Goal: Task Accomplishment & Management: Manage account settings

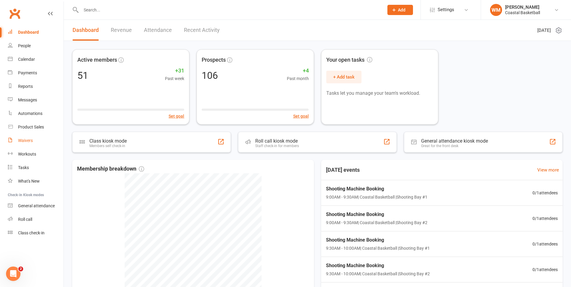
click at [30, 144] on link "Waivers" at bounding box center [36, 141] width 56 height 14
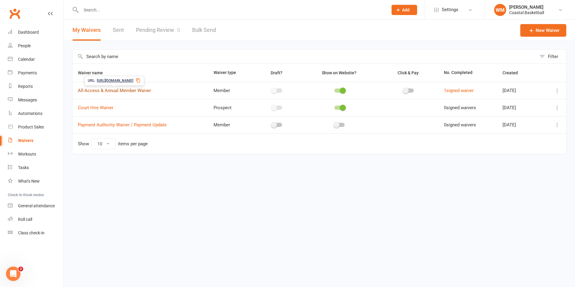
click at [123, 90] on link "All-Access & Annual Member Waiver" at bounding box center [114, 90] width 73 height 5
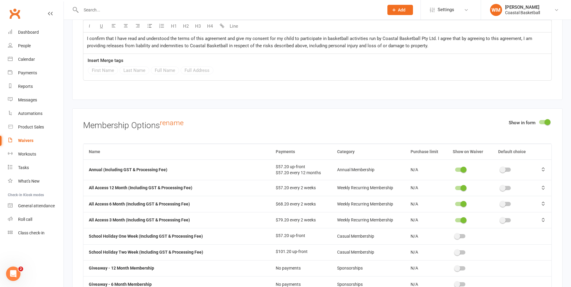
scroll to position [2180, 0]
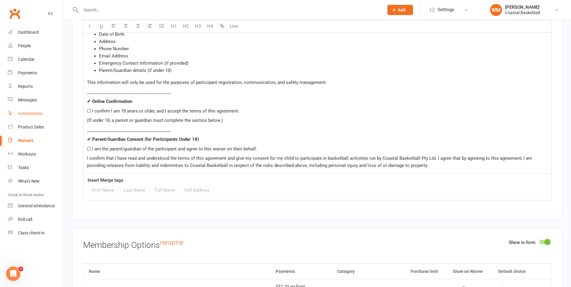
click at [41, 117] on link "Automations" at bounding box center [36, 114] width 56 height 14
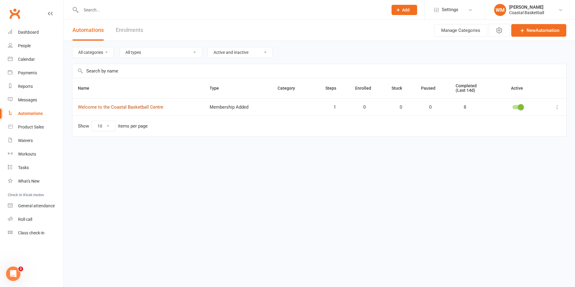
click at [129, 104] on link "Welcome to the Coastal Basketball Centre" at bounding box center [120, 106] width 85 height 5
click at [113, 109] on link "Welcome to the Coastal Basketball Centre" at bounding box center [120, 106] width 85 height 5
click at [555, 104] on icon at bounding box center [557, 107] width 6 height 6
click at [548, 115] on link "Edit" at bounding box center [531, 119] width 60 height 12
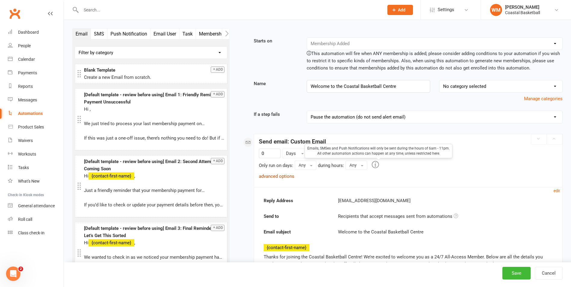
click at [277, 174] on link "advanced options" at bounding box center [276, 176] width 35 height 5
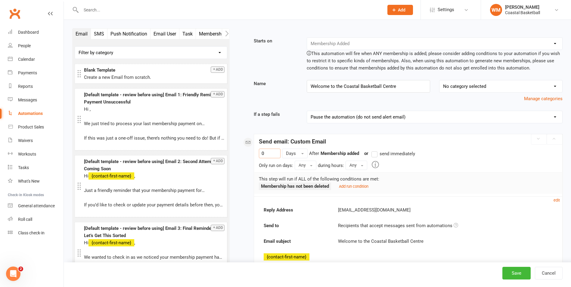
click at [278, 154] on input "0" at bounding box center [270, 154] width 22 height 10
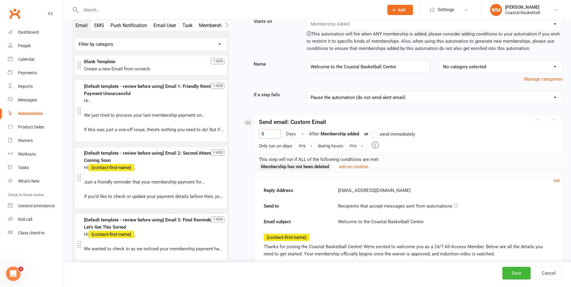
scroll to position [30, 0]
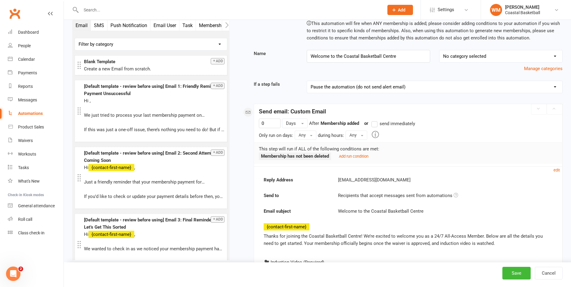
click at [339, 123] on strong "Membership added" at bounding box center [339, 123] width 39 height 5
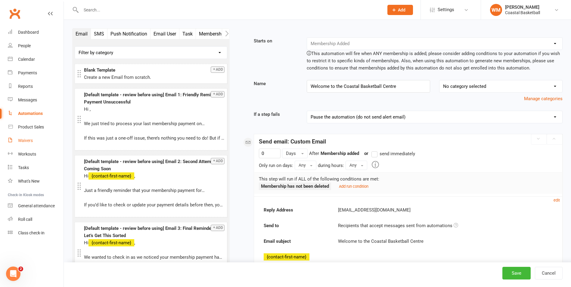
click at [40, 143] on link "Waivers" at bounding box center [36, 141] width 56 height 14
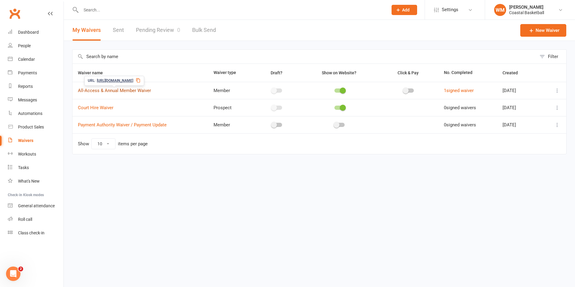
click at [132, 91] on link "All-Access & Annual Member Waiver" at bounding box center [114, 90] width 73 height 5
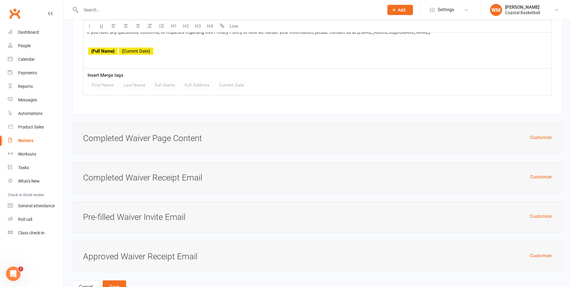
scroll to position [3715, 0]
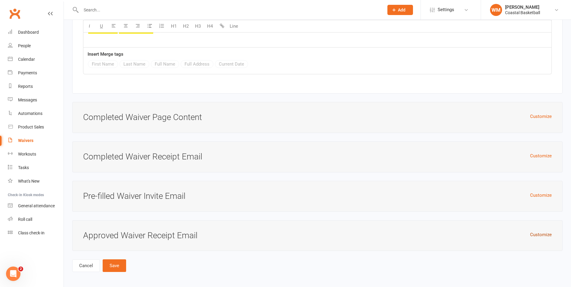
click at [541, 231] on button "Customize" at bounding box center [541, 234] width 22 height 7
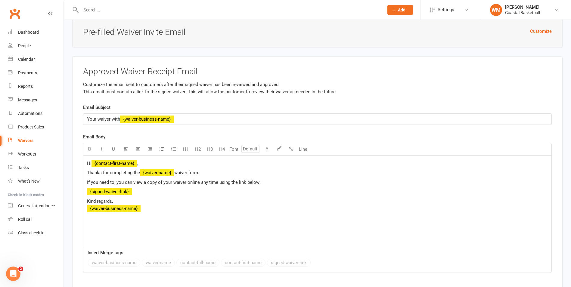
scroll to position [3920, 0]
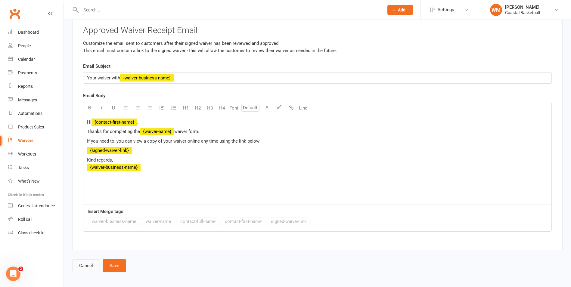
click at [95, 265] on link "Cancel" at bounding box center [86, 265] width 28 height 13
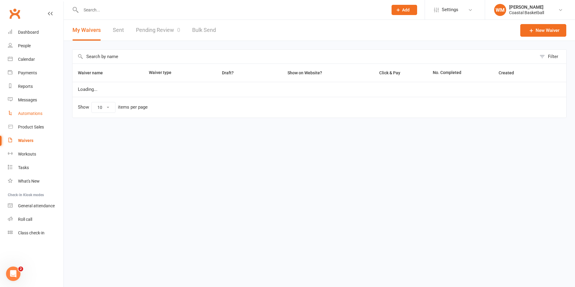
click at [43, 117] on link "Automations" at bounding box center [36, 114] width 56 height 14
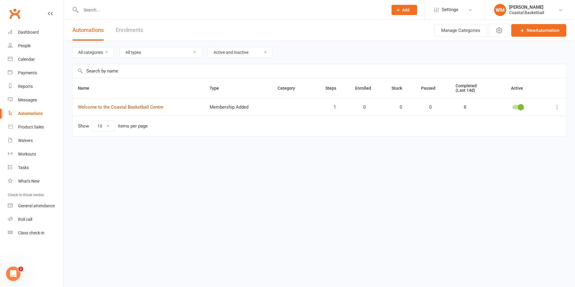
click at [105, 109] on link "Welcome to the Coastal Basketball Centre" at bounding box center [120, 106] width 85 height 5
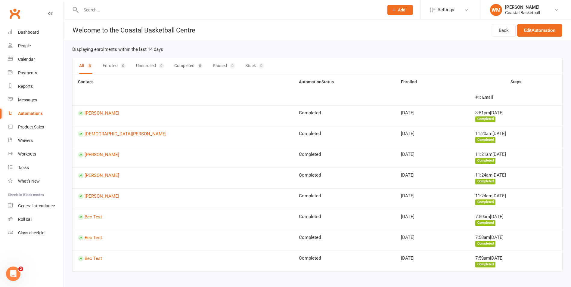
click at [39, 113] on div "Automations" at bounding box center [30, 113] width 25 height 5
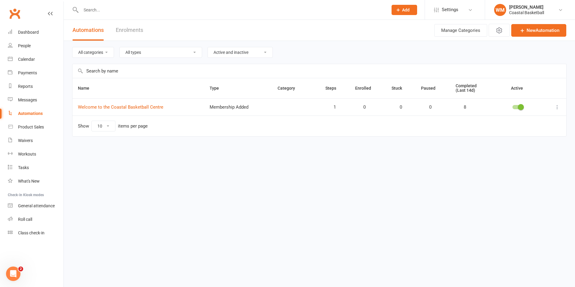
click at [563, 106] on td at bounding box center [554, 106] width 25 height 17
click at [558, 106] on icon at bounding box center [557, 107] width 6 height 6
click at [532, 116] on link "Edit" at bounding box center [531, 119] width 60 height 12
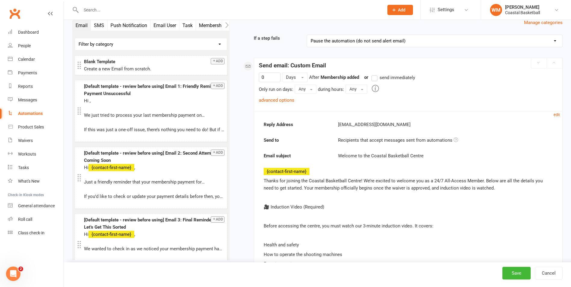
scroll to position [90, 0]
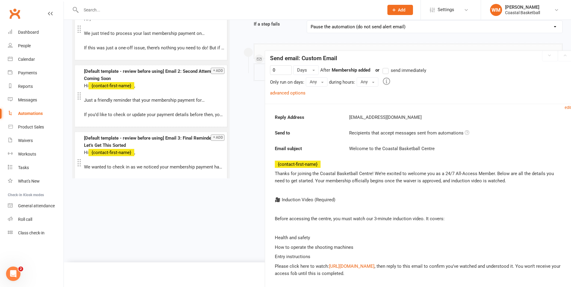
drag, startPoint x: 262, startPoint y: 163, endPoint x: 265, endPoint y: 158, distance: 5.7
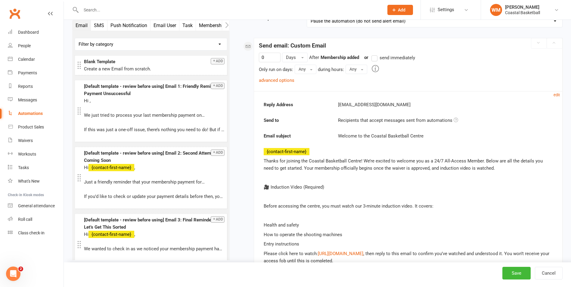
scroll to position [0, 0]
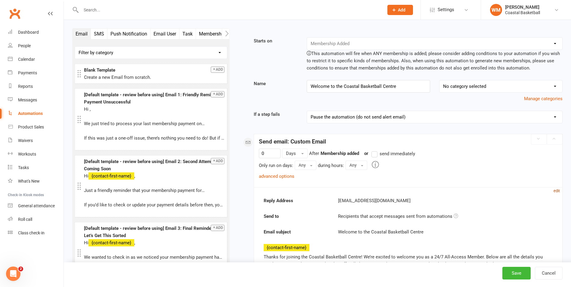
click at [557, 193] on small "edit" at bounding box center [556, 191] width 6 height 5
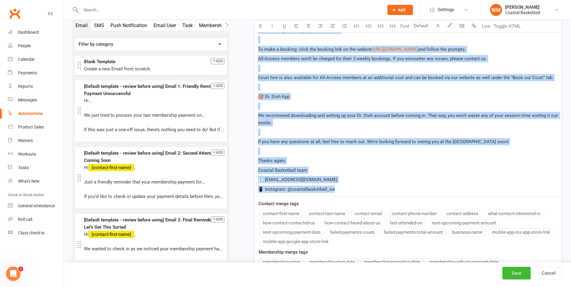
scroll to position [667, 0]
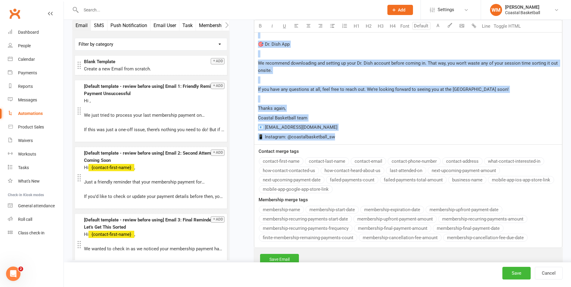
drag, startPoint x: 258, startPoint y: 147, endPoint x: 336, endPoint y: 137, distance: 78.5
copy div "Loremi dol sitamet con Adipisc Elitseddoe Tempor! In’ut laboree do magnaal eni …"
click at [556, 274] on button "Cancel" at bounding box center [549, 273] width 28 height 13
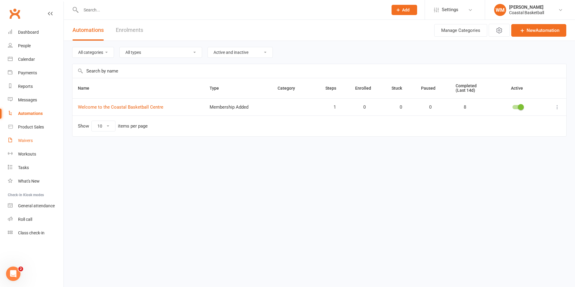
drag, startPoint x: 15, startPoint y: 139, endPoint x: 19, endPoint y: 138, distance: 4.3
click at [15, 139] on link "Waivers" at bounding box center [36, 141] width 56 height 14
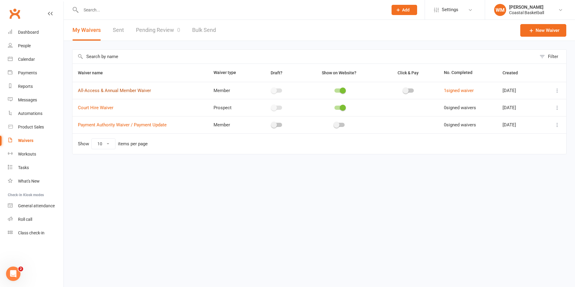
click at [125, 89] on link "All-Access & Annual Member Waiver" at bounding box center [114, 90] width 73 height 5
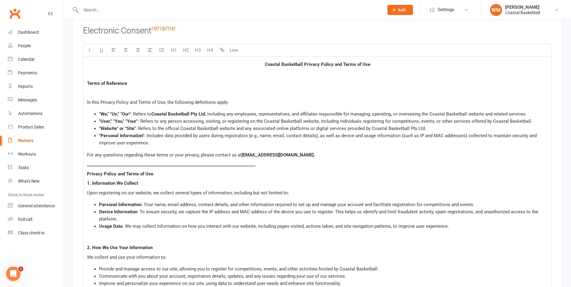
scroll to position [3715, 0]
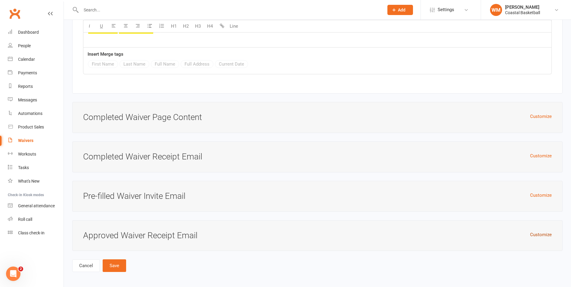
click at [534, 231] on button "Customize" at bounding box center [541, 234] width 22 height 7
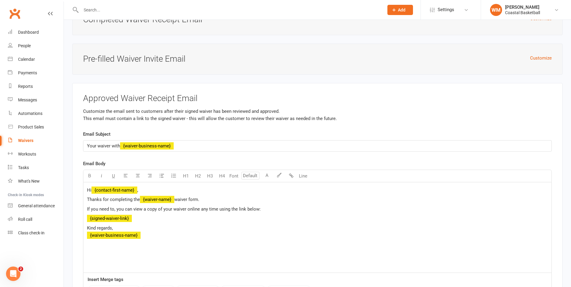
scroll to position [3895, 0]
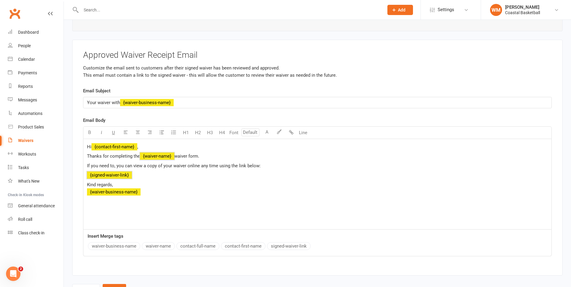
drag, startPoint x: 154, startPoint y: 198, endPoint x: 82, endPoint y: 153, distance: 85.5
click at [82, 153] on div "Approved Waiver Receipt Email Customize the email sent to customers after their…" at bounding box center [317, 158] width 490 height 236
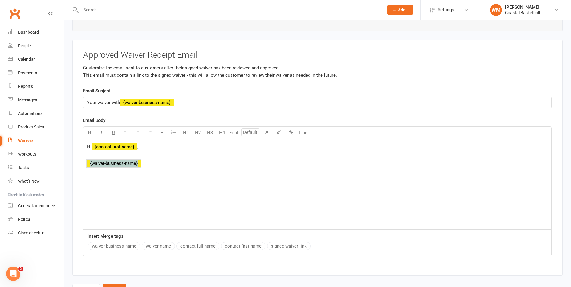
drag, startPoint x: 156, startPoint y: 168, endPoint x: 83, endPoint y: 159, distance: 73.1
click at [83, 159] on div "Hi ﻿ {contact-first-name} , ﻿ {waiver-business-name} ﻿" at bounding box center [317, 184] width 468 height 91
drag, startPoint x: 83, startPoint y: 159, endPoint x: 109, endPoint y: 162, distance: 26.3
click at [103, 162] on span "﻿ {waiver-business-name}" at bounding box center [114, 163] width 54 height 5
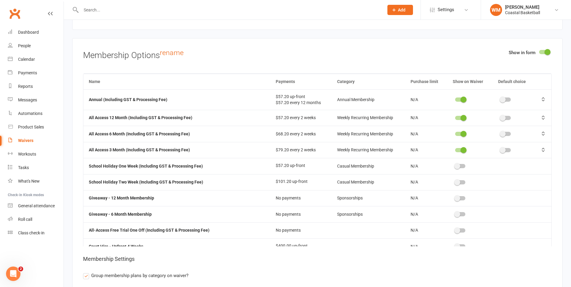
scroll to position [2308, 0]
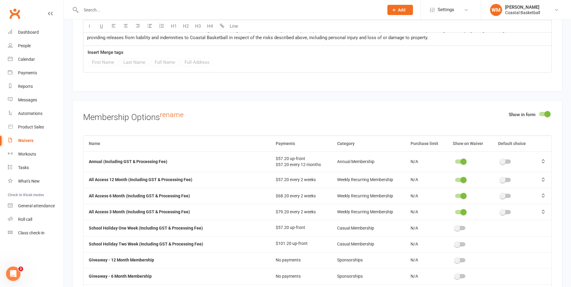
click at [456, 160] on div at bounding box center [460, 161] width 10 height 4
click at [455, 161] on input "checkbox" at bounding box center [455, 161] width 0 height 0
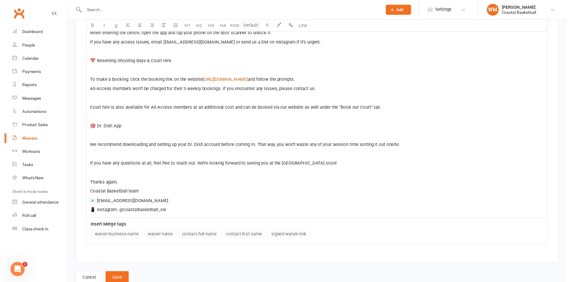
scroll to position [4324, 0]
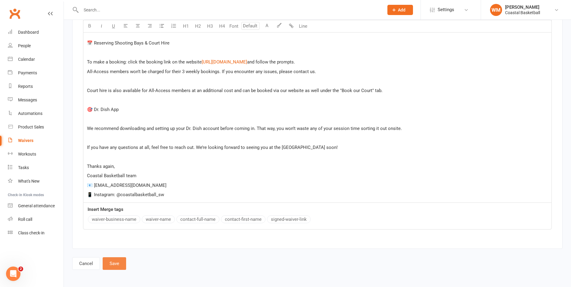
click at [121, 262] on button "Save" at bounding box center [114, 263] width 23 height 13
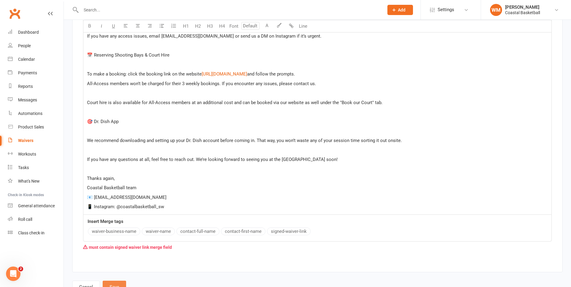
scroll to position [4335, 0]
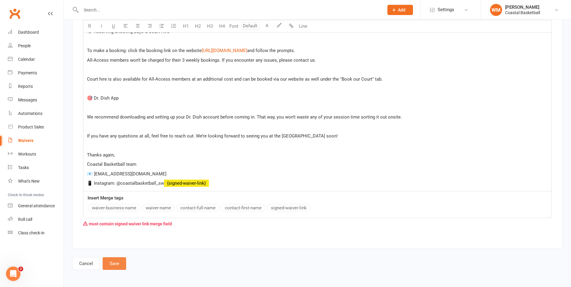
click at [287, 212] on div "waiver-business-name waiver-name contact-full-name contact-first-name signed-wa…" at bounding box center [200, 208] width 224 height 9
click at [175, 186] on p "📱 Instagram: @coastalbasketball_sw ﻿ {signed-waiver-link}" at bounding box center [317, 183] width 461 height 7
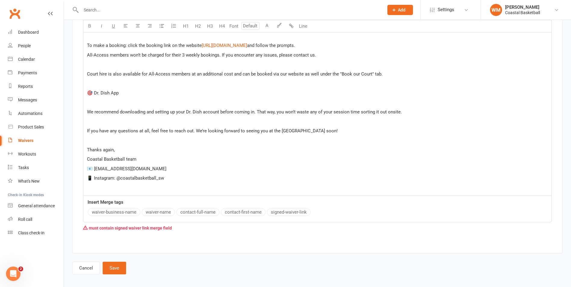
click at [292, 216] on button "signed-waiver-link" at bounding box center [289, 212] width 44 height 8
click at [117, 273] on button "Save" at bounding box center [114, 268] width 23 height 13
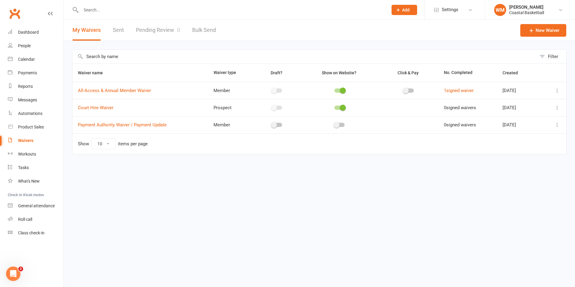
click at [560, 93] on icon at bounding box center [557, 91] width 6 height 6
click at [31, 111] on div "Automations" at bounding box center [30, 113] width 24 height 5
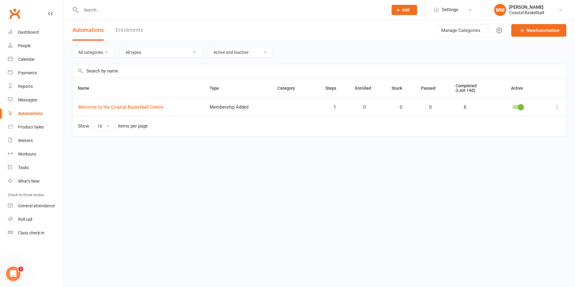
click at [519, 106] on span at bounding box center [521, 107] width 6 height 6
click at [513, 106] on input "checkbox" at bounding box center [513, 106] width 0 height 0
click at [33, 141] on link "Waivers" at bounding box center [36, 141] width 56 height 14
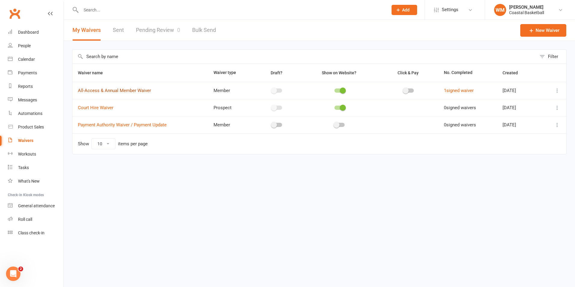
click at [118, 91] on link "All-Access & Annual Member Waiver" at bounding box center [114, 90] width 73 height 5
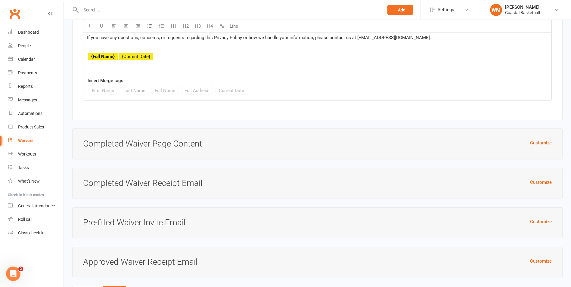
scroll to position [3715, 0]
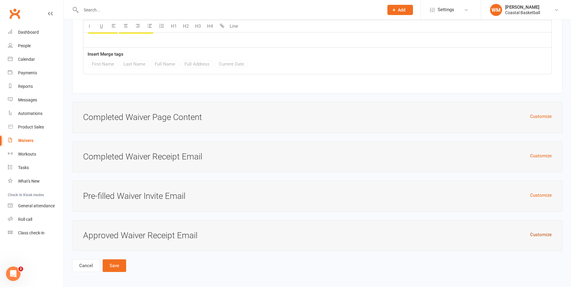
click at [540, 231] on button "Customize" at bounding box center [541, 234] width 22 height 7
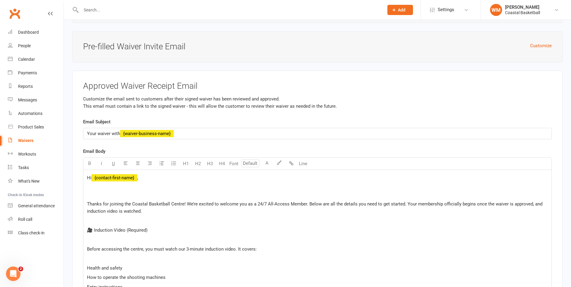
scroll to position [3895, 0]
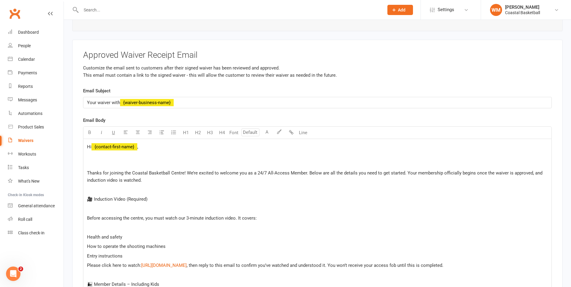
click at [288, 170] on span "Thanks for joining the Coastal Basketball Centre! We’re excited to welcome you …" at bounding box center [315, 176] width 456 height 13
drag, startPoint x: 289, startPoint y: 171, endPoint x: 255, endPoint y: 170, distance: 33.7
click at [255, 170] on span "Thanks for joining the Coastal Basketball Centre! We’re excited to welcome you …" at bounding box center [315, 176] width 456 height 13
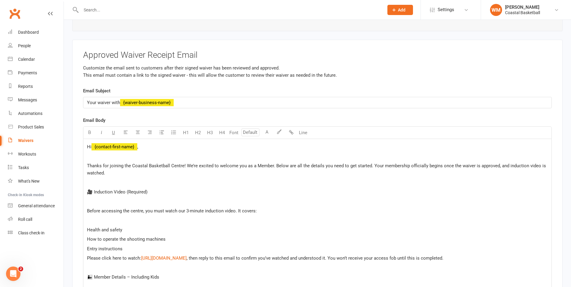
click at [307, 186] on p at bounding box center [317, 182] width 461 height 7
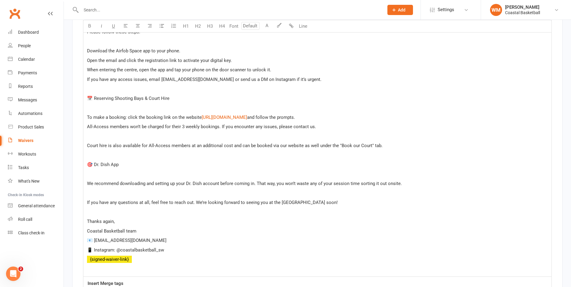
scroll to position [4352, 0]
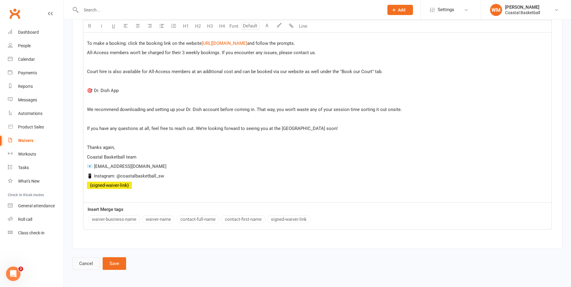
click at [93, 262] on link "Cancel" at bounding box center [86, 263] width 28 height 13
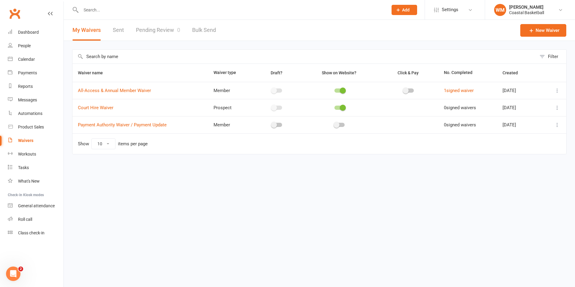
click at [488, 133] on td "Show 10 25 50 100 items per page" at bounding box center [319, 143] width 494 height 21
drag, startPoint x: 98, startPoint y: 182, endPoint x: 103, endPoint y: 185, distance: 6.5
click at [102, 180] on html "Prospect Member Non-attending contact Class / event Appointment Task Membership…" at bounding box center [287, 90] width 575 height 180
